Goal: Task Accomplishment & Management: Use online tool/utility

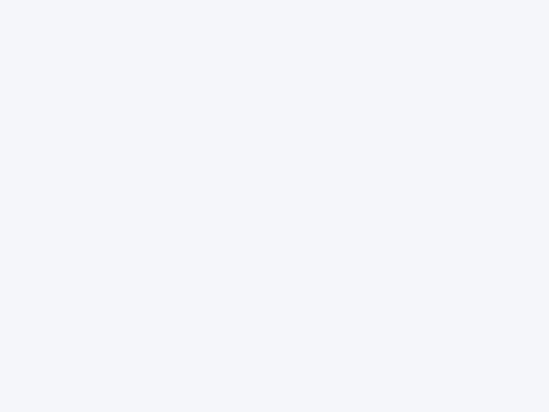
click at [274, 206] on div at bounding box center [274, 206] width 549 height 412
